Goal: Find contact information: Find contact information

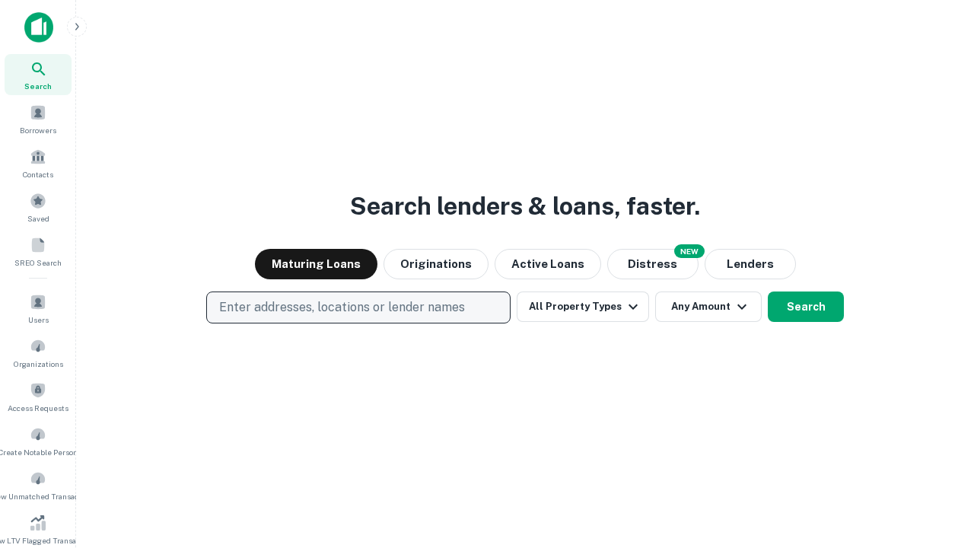
click at [358, 307] on p "Enter addresses, locations or lender names" at bounding box center [342, 307] width 246 height 18
type input "**********"
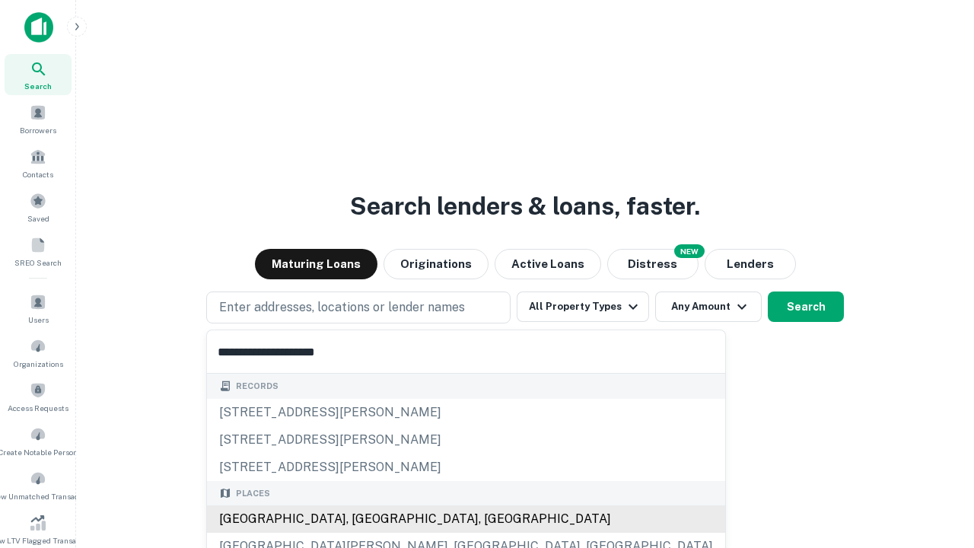
click at [364, 519] on div "[GEOGRAPHIC_DATA], [GEOGRAPHIC_DATA], [GEOGRAPHIC_DATA]" at bounding box center [466, 518] width 518 height 27
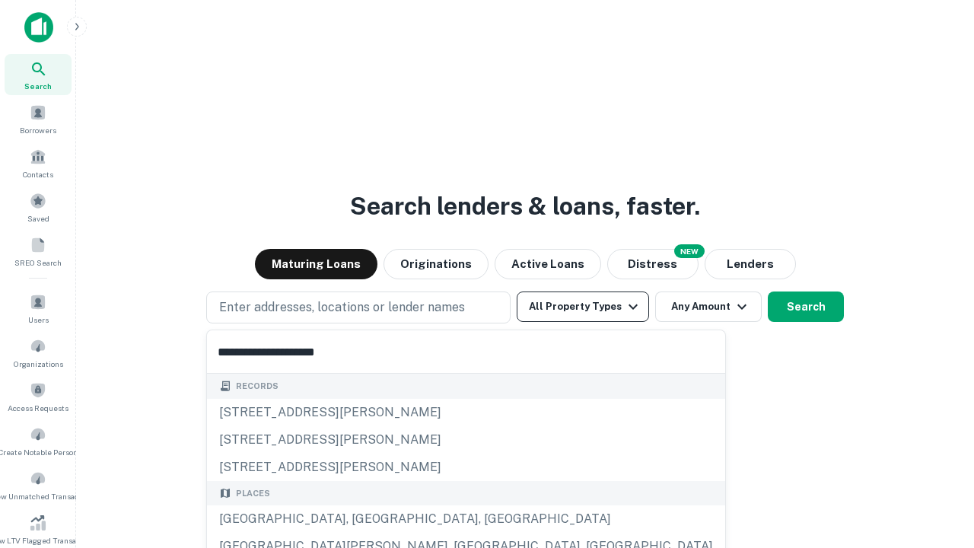
click at [583, 307] on button "All Property Types" at bounding box center [583, 306] width 132 height 30
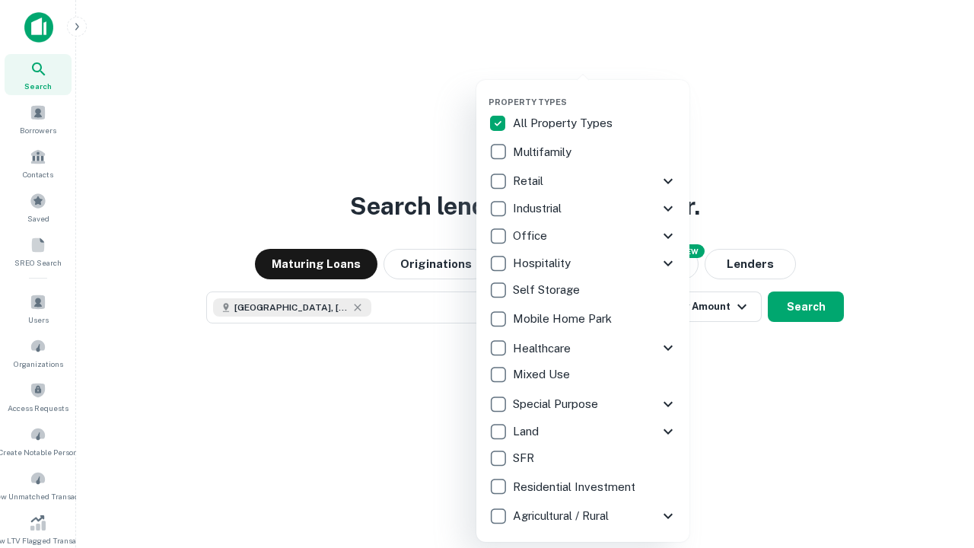
click at [595, 92] on button "button" at bounding box center [594, 92] width 213 height 1
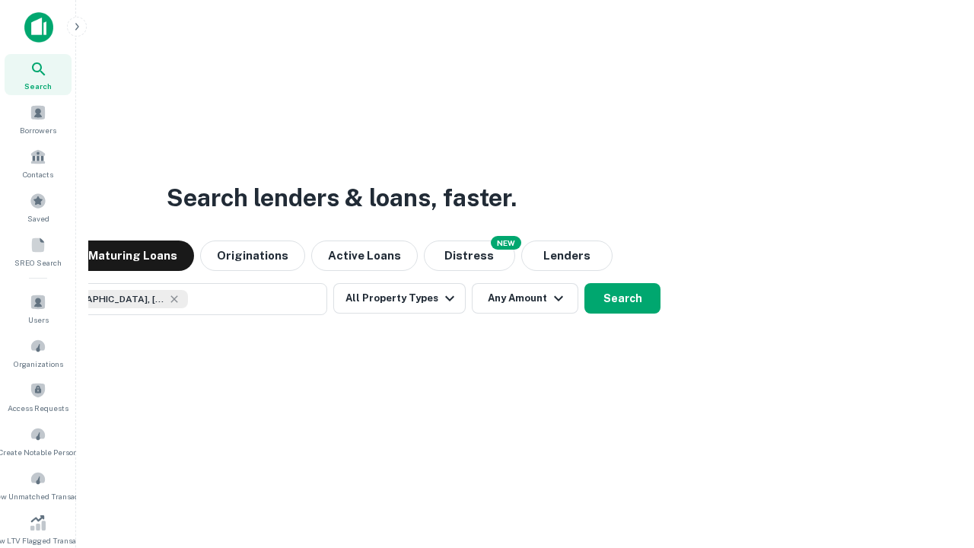
scroll to position [24, 0]
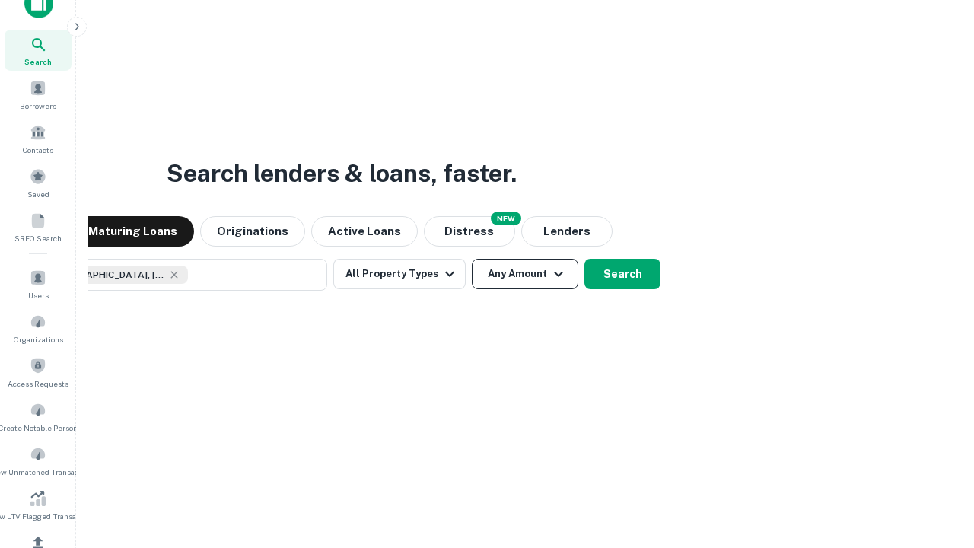
click at [472, 259] on button "Any Amount" at bounding box center [525, 274] width 106 height 30
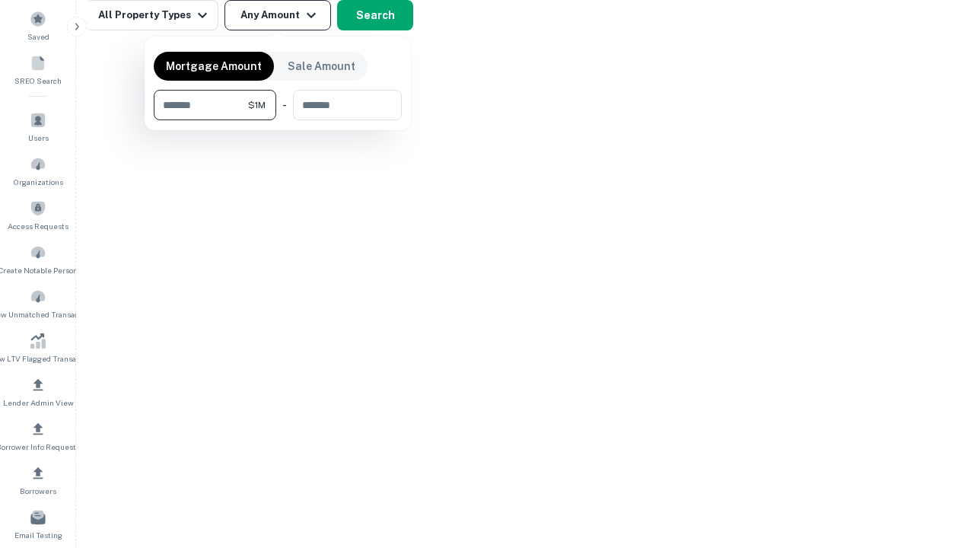
type input "*******"
click at [278, 120] on button "button" at bounding box center [278, 120] width 248 height 1
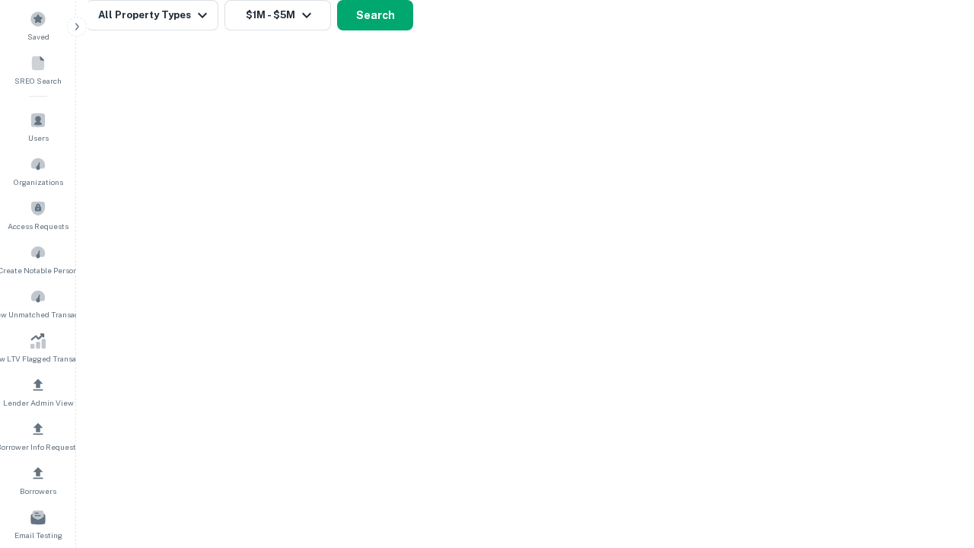
scroll to position [24, 0]
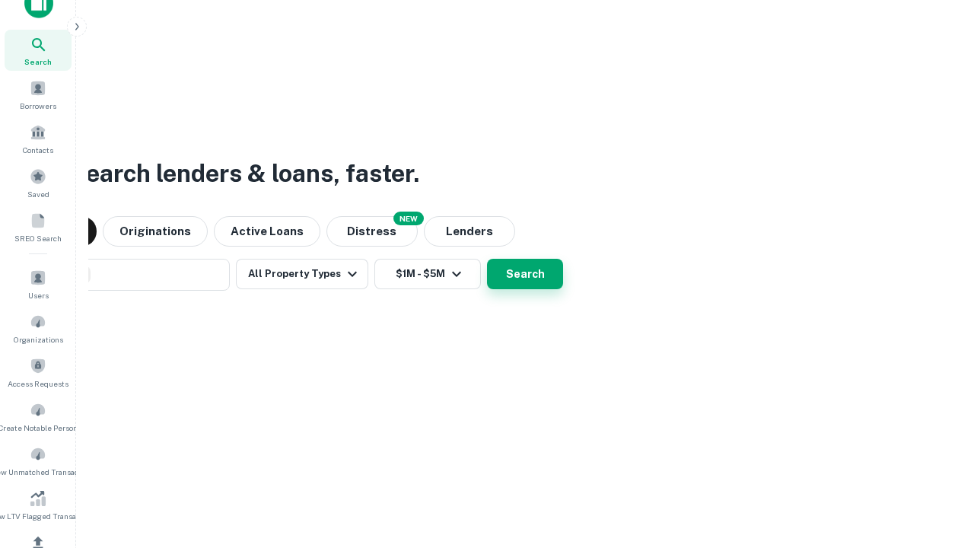
click at [487, 259] on button "Search" at bounding box center [525, 274] width 76 height 30
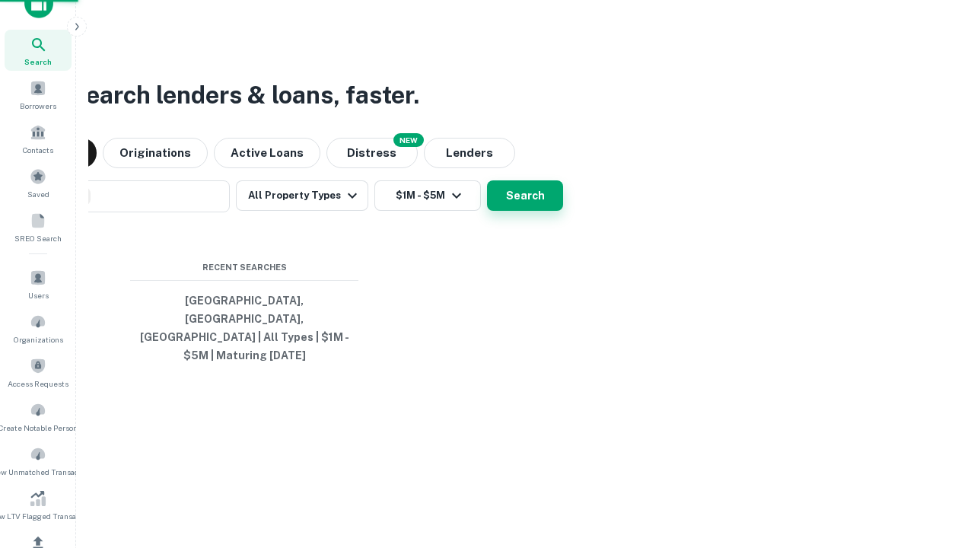
scroll to position [182, 0]
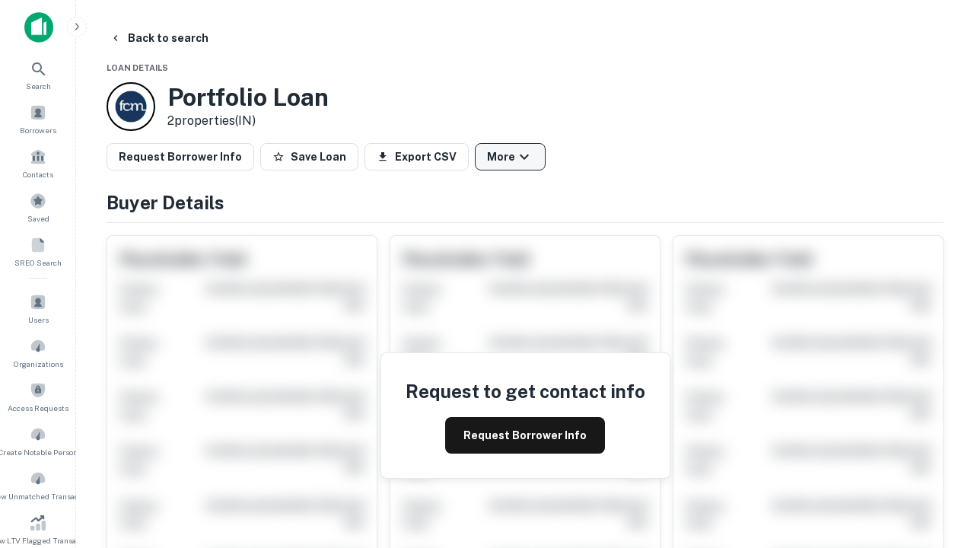
click at [510, 157] on button "More" at bounding box center [510, 156] width 71 height 27
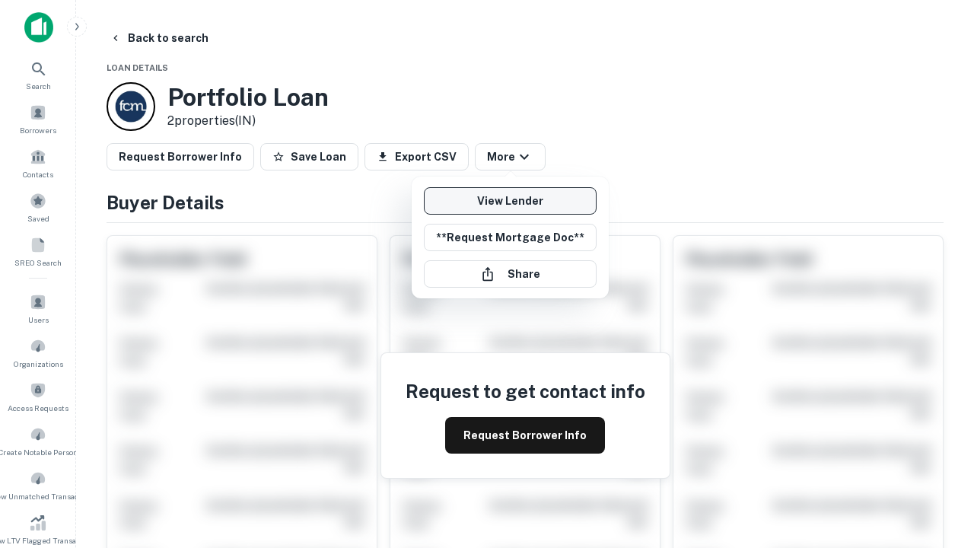
click at [510, 201] on link "View Lender" at bounding box center [510, 200] width 173 height 27
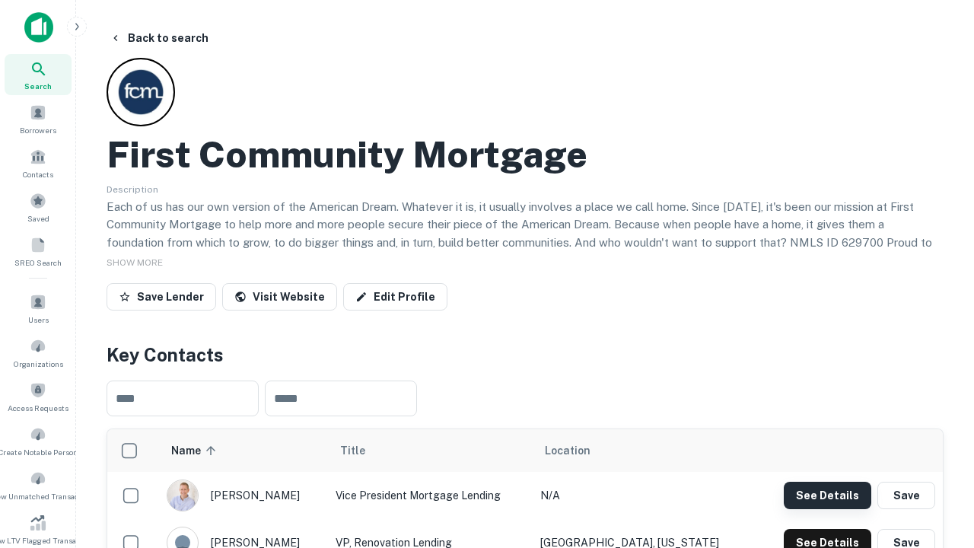
click at [827, 494] on button "See Details" at bounding box center [827, 495] width 87 height 27
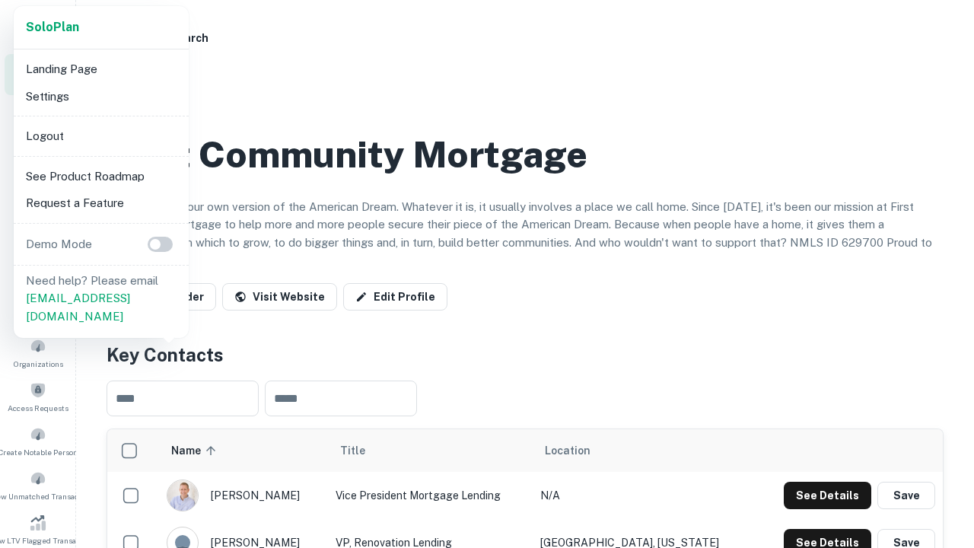
scroll to position [530, 0]
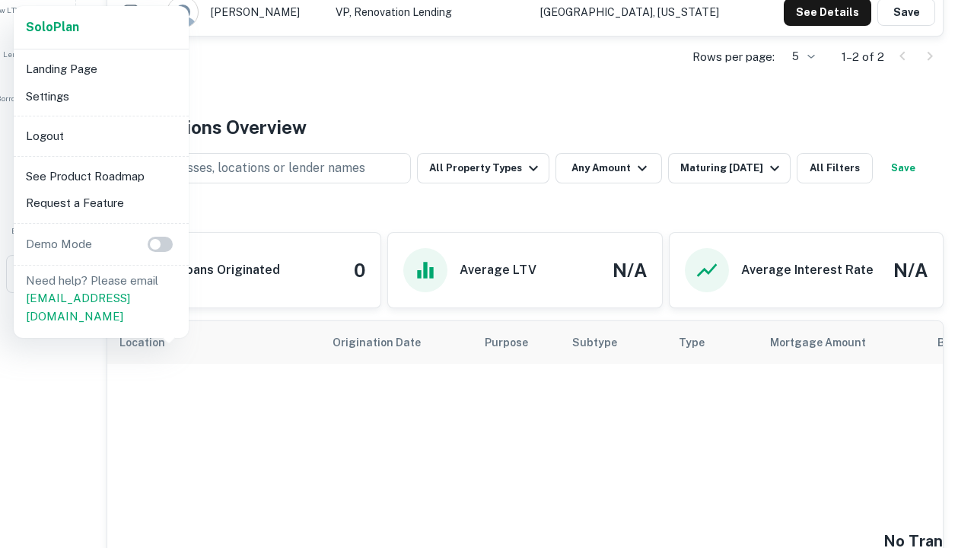
click at [100, 135] on li "Logout" at bounding box center [101, 135] width 163 height 27
